Goal: Task Accomplishment & Management: Use online tool/utility

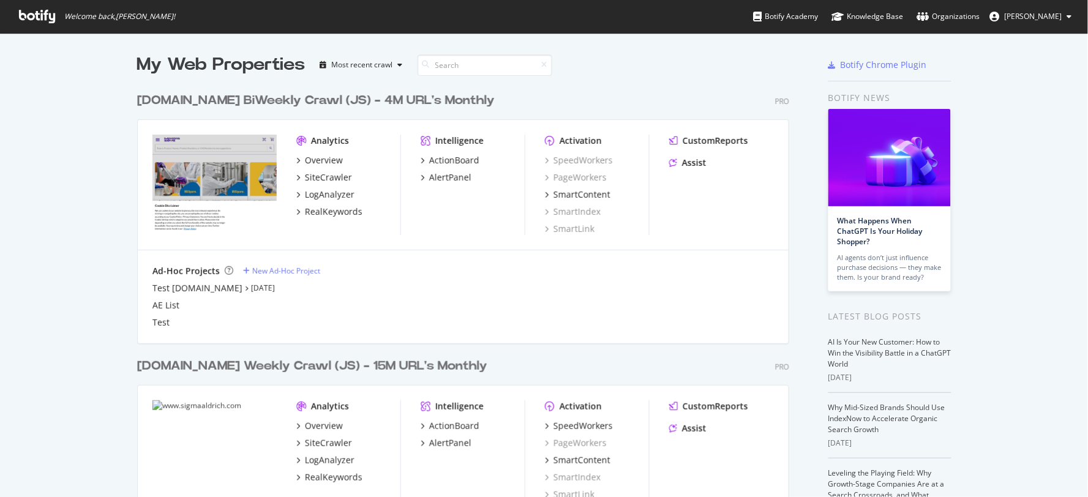
scroll to position [487, 1067]
click at [242, 286] on div "Test [DOMAIN_NAME]" at bounding box center [197, 288] width 90 height 12
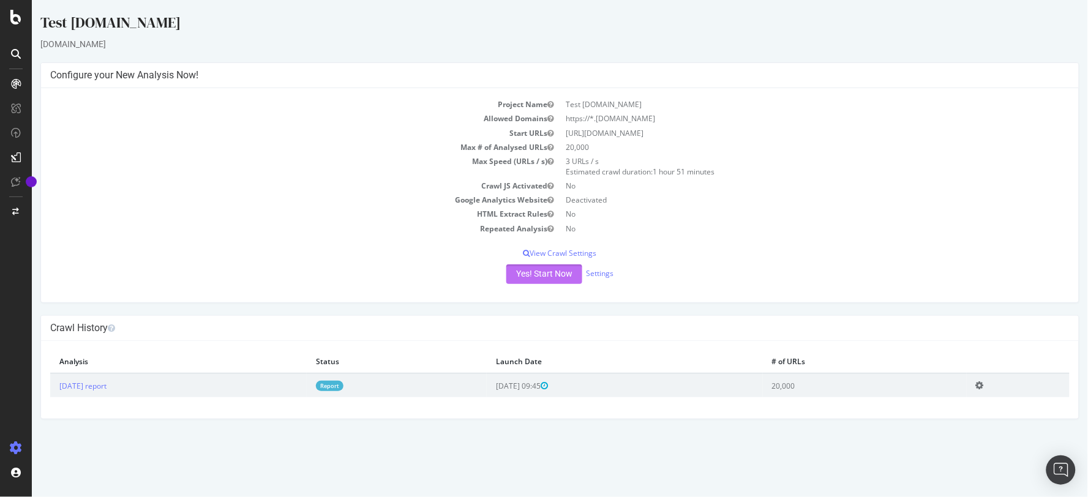
click at [556, 272] on button "Yes! Start Now" at bounding box center [544, 274] width 76 height 20
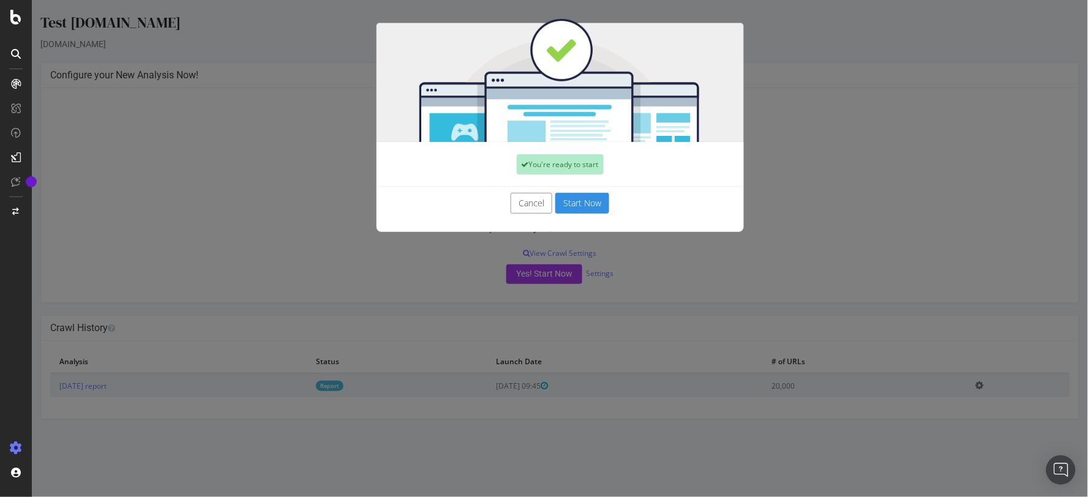
click at [577, 206] on button "Start Now" at bounding box center [582, 203] width 54 height 21
